Goal: Information Seeking & Learning: Learn about a topic

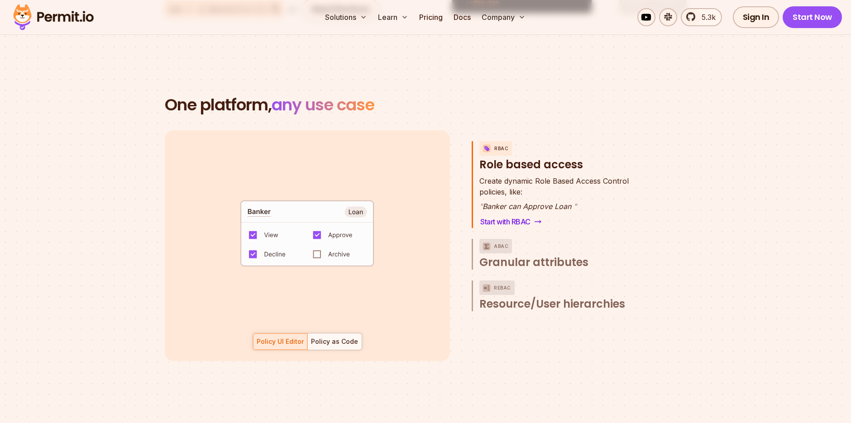
scroll to position [1256, 0]
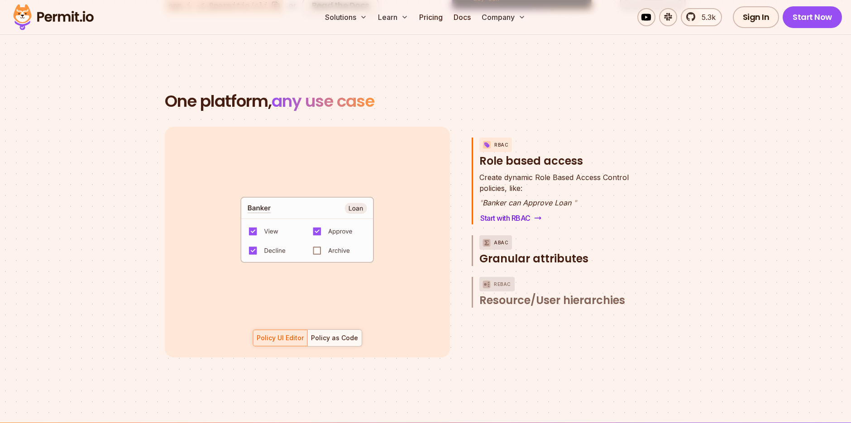
click at [549, 252] on span "Granular attributes" at bounding box center [533, 259] width 109 height 14
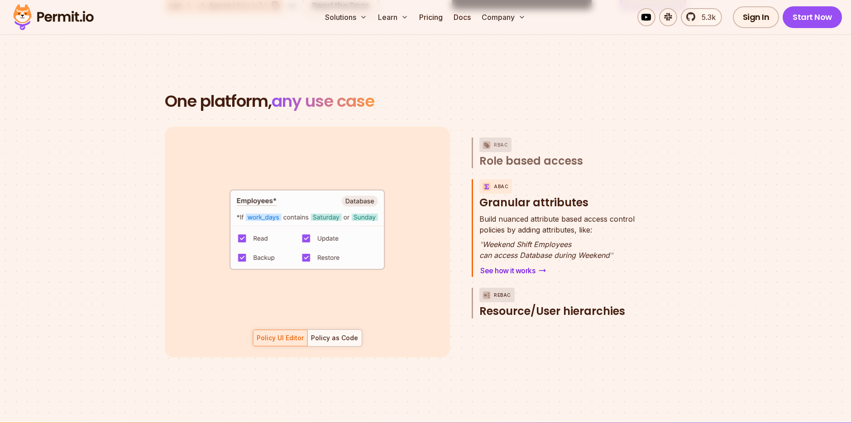
click at [550, 304] on span "Resource/User hierarchies" at bounding box center [552, 311] width 146 height 14
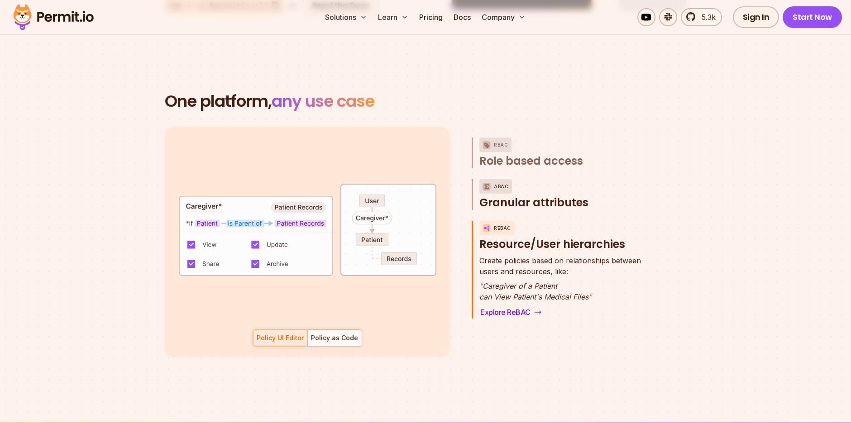
click at [545, 195] on span "Granular attributes" at bounding box center [533, 202] width 109 height 14
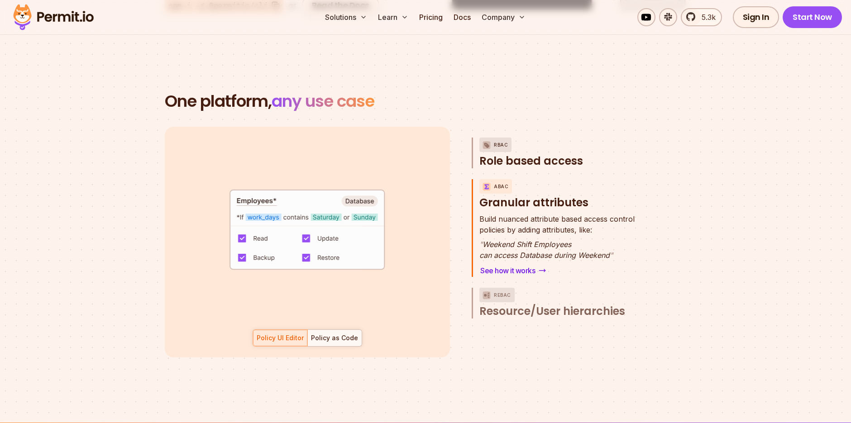
click at [537, 154] on span "Role based access" at bounding box center [531, 161] width 104 height 14
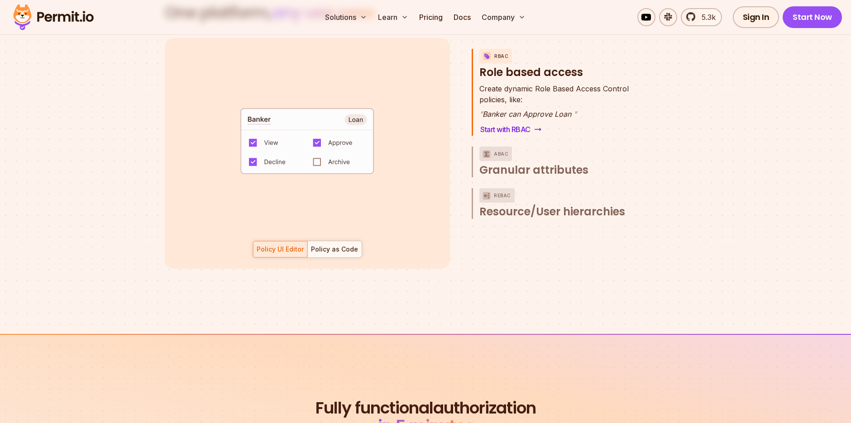
scroll to position [1294, 0]
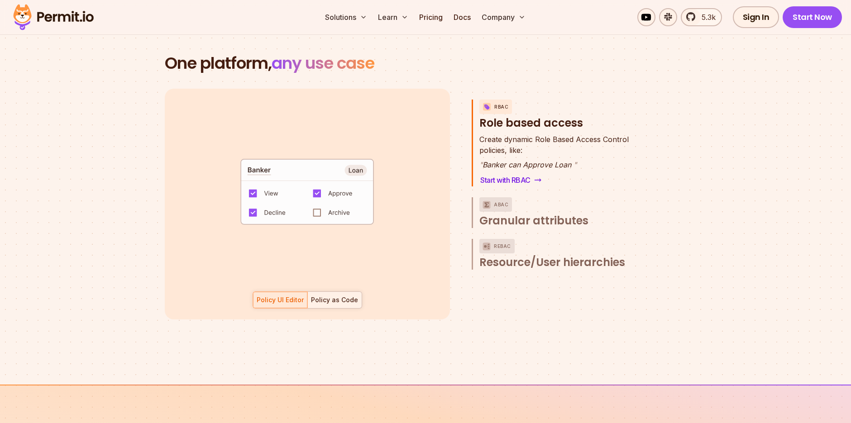
click at [351, 295] on div "Policy as Code" at bounding box center [334, 299] width 47 height 9
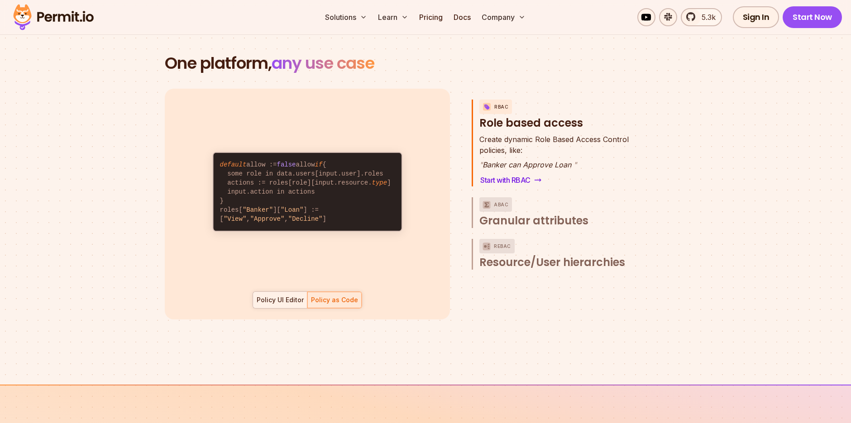
click at [283, 296] on div at bounding box center [280, 300] width 54 height 16
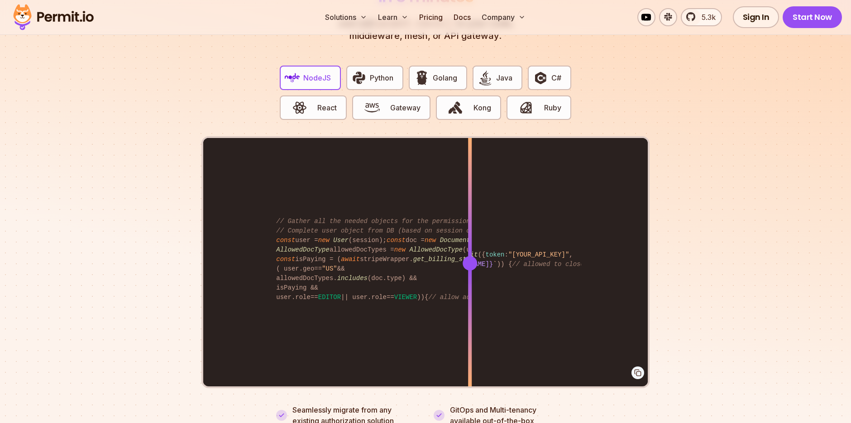
scroll to position [1753, 0]
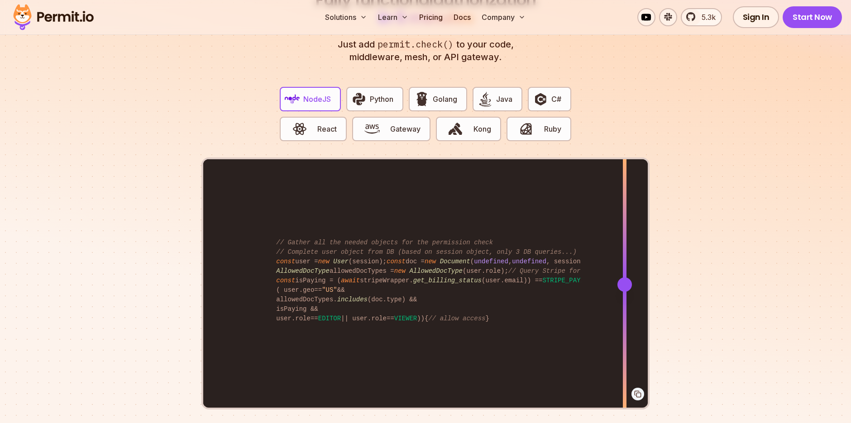
drag, startPoint x: 460, startPoint y: 267, endPoint x: 624, endPoint y: 276, distance: 164.6
click at [624, 276] on div "import { Permit } from "permitio" ; const permit = new Permit ({ token : "[YOUR…" at bounding box center [425, 284] width 444 height 250
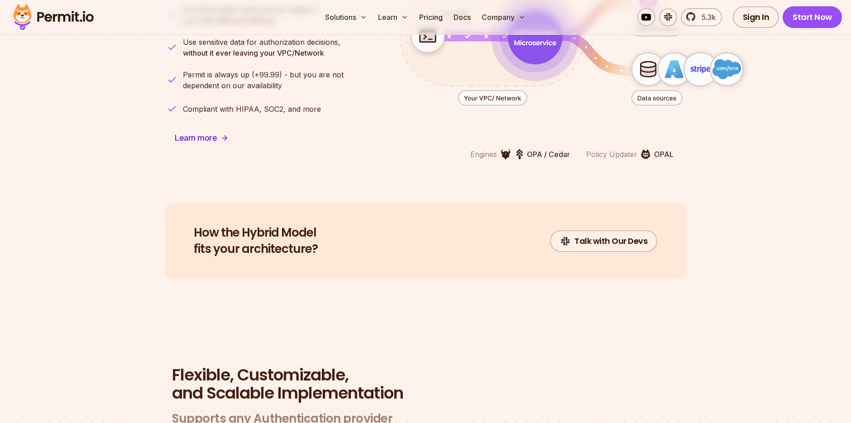
scroll to position [2156, 0]
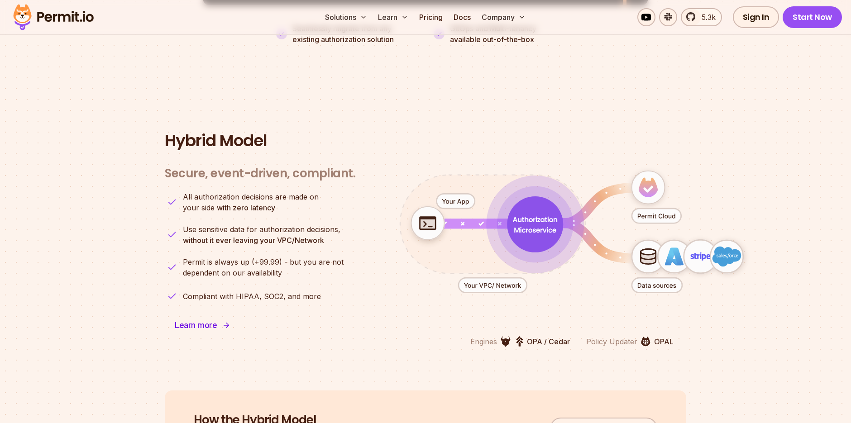
click at [210, 314] on link "Learn more" at bounding box center [202, 325] width 74 height 22
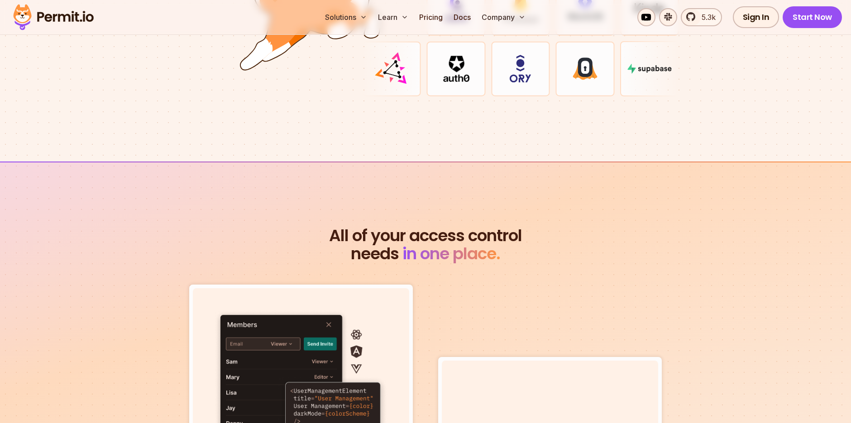
scroll to position [2825, 0]
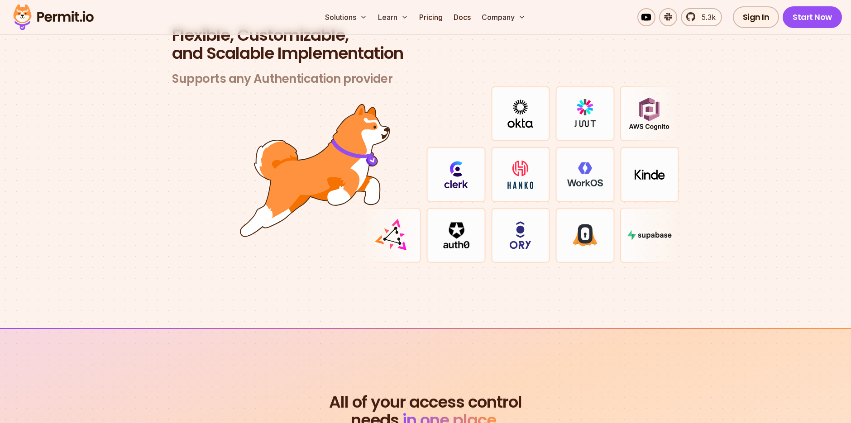
scroll to position [2668, 0]
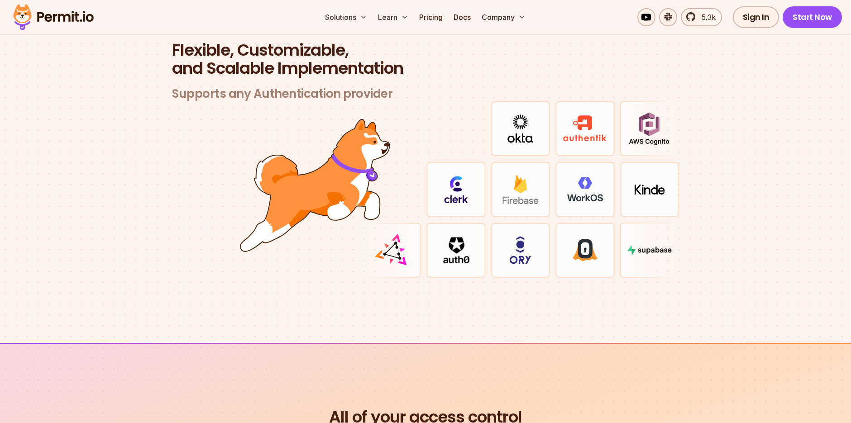
click at [553, 207] on div at bounding box center [520, 189] width 317 height 177
click at [584, 239] on img at bounding box center [584, 250] width 25 height 23
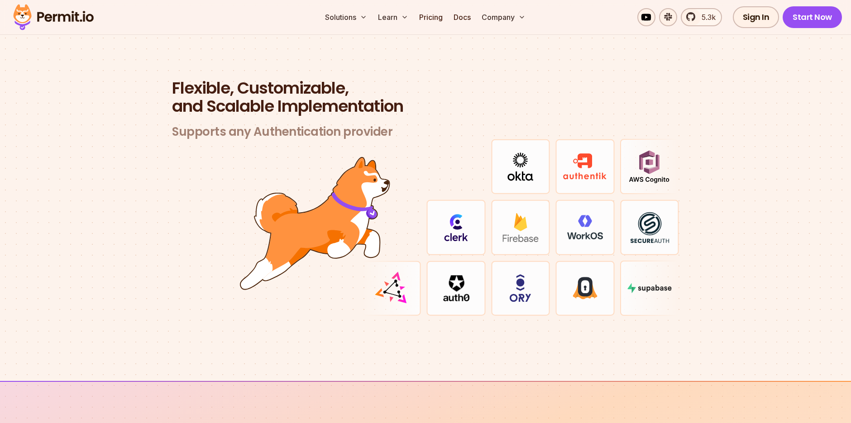
scroll to position [2631, 0]
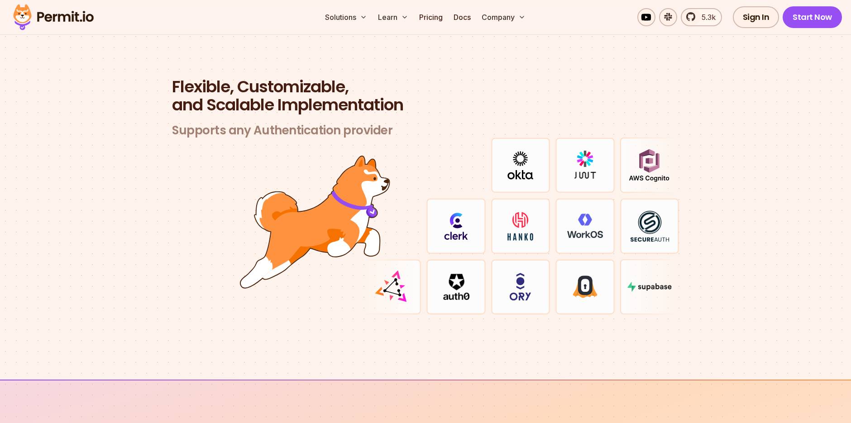
click at [155, 227] on section "Flexible, Customizable, and Scalable Implementation Supports any Authentication…" at bounding box center [425, 207] width 851 height 346
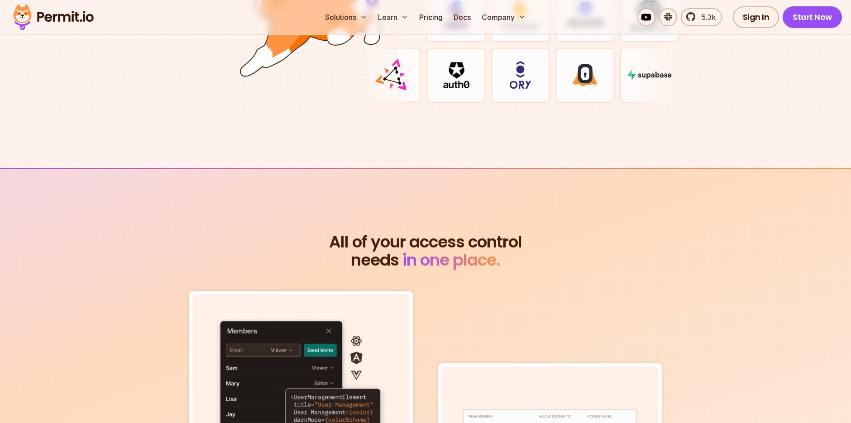
scroll to position [3097, 0]
